Goal: Submit feedback/report problem

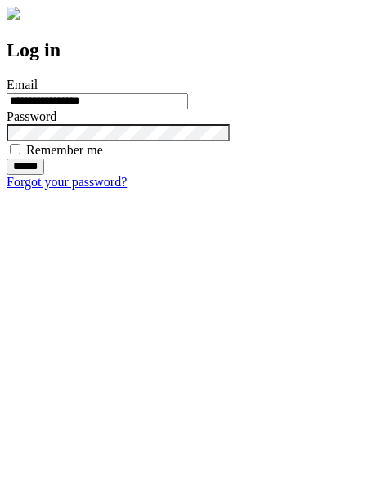
type input "**********"
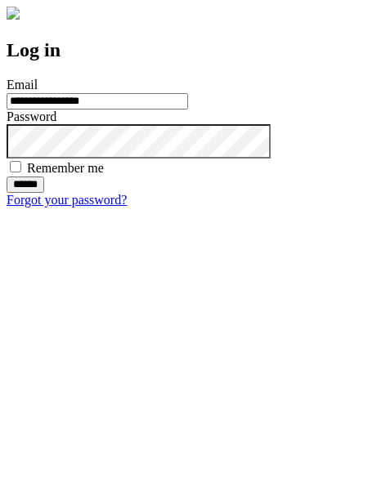
click at [44, 193] on input "******" at bounding box center [26, 185] width 38 height 16
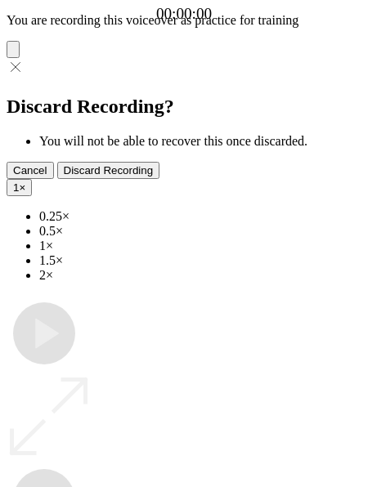
type input "**********"
